Goal: Task Accomplishment & Management: Use online tool/utility

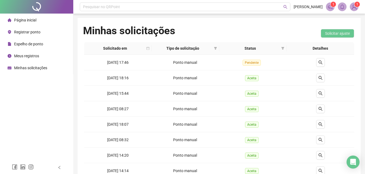
click at [32, 42] on span "Espelho de ponto" at bounding box center [28, 44] width 29 height 4
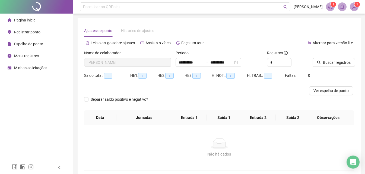
type input "**********"
click at [333, 61] on span "Buscar registros" at bounding box center [337, 62] width 28 height 6
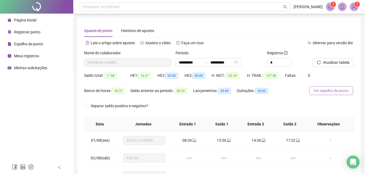
click at [335, 94] on button "Ver espelho de ponto" at bounding box center [331, 90] width 44 height 9
drag, startPoint x: 160, startPoint y: 36, endPoint x: 267, endPoint y: 138, distance: 148.9
click at [161, 38] on div "**********" at bounding box center [219, 135] width 270 height 223
click at [24, 31] on span "Registrar ponto" at bounding box center [27, 32] width 26 height 4
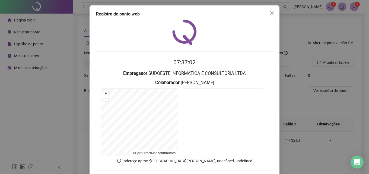
drag, startPoint x: 207, startPoint y: 137, endPoint x: 300, endPoint y: 155, distance: 94.9
click at [307, 162] on div "Registro de ponto web 07:37:02 Empregador : SUDOESTE INFORMATICA E CONSULTORIA …" at bounding box center [184, 87] width 369 height 174
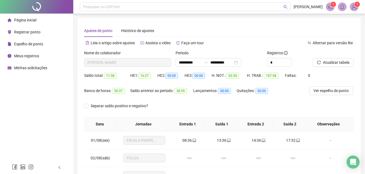
click at [23, 32] on span "Registrar ponto" at bounding box center [27, 32] width 26 height 4
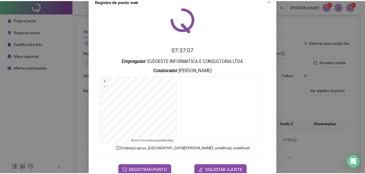
scroll to position [26, 0]
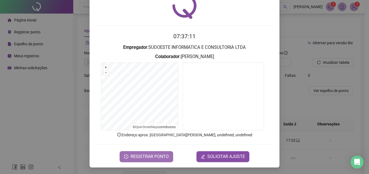
click at [145, 157] on span "REGISTRAR PONTO" at bounding box center [150, 156] width 38 height 7
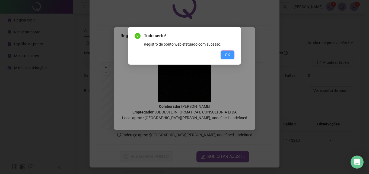
click at [229, 56] on span "OK" at bounding box center [227, 55] width 5 height 6
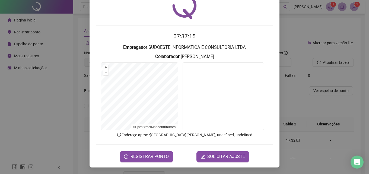
drag, startPoint x: 305, startPoint y: 41, endPoint x: 311, endPoint y: 2, distance: 39.1
click at [305, 39] on div "Registro de ponto web 07:37:15 Empregador : SUDOESTE INFORMATICA E CONSULTORIA …" at bounding box center [184, 87] width 369 height 174
